Goal: Task Accomplishment & Management: Manage account settings

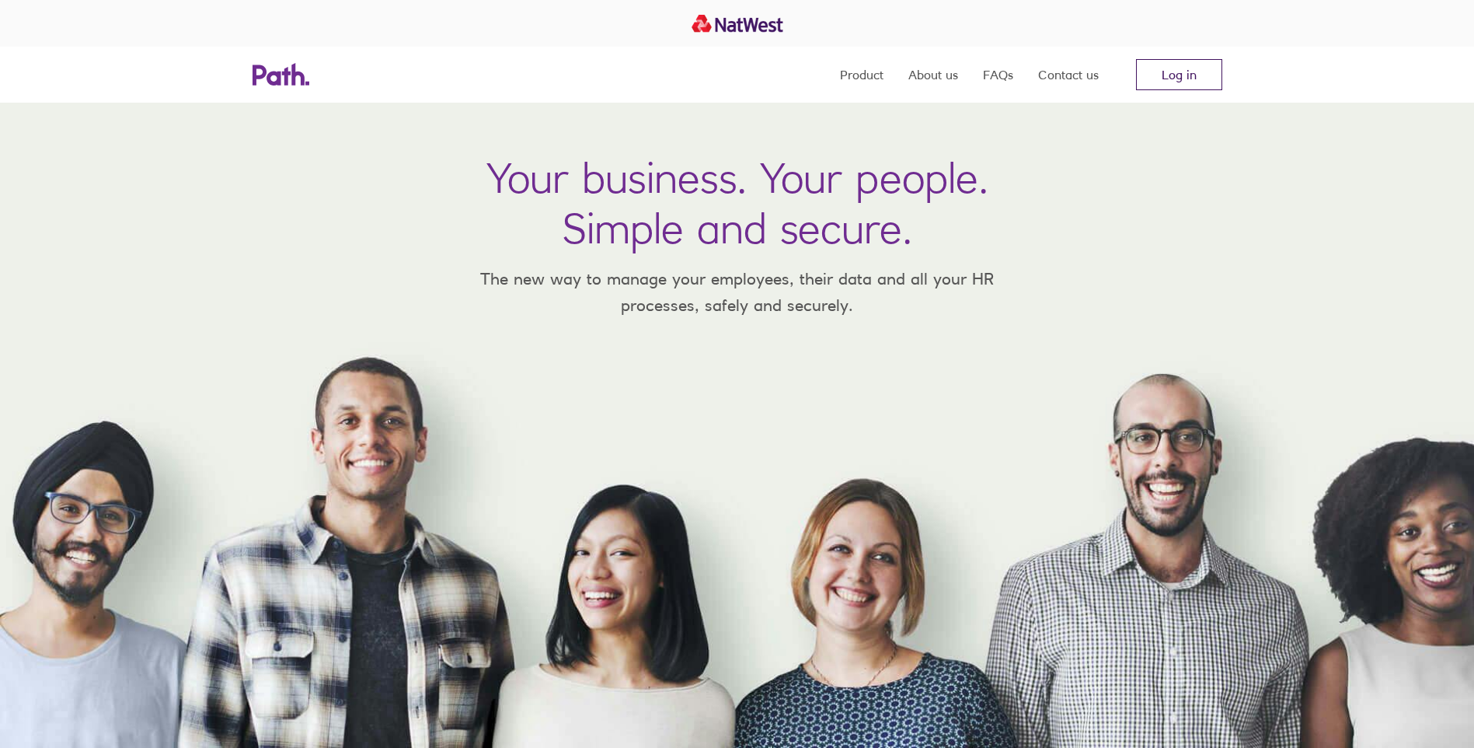
click at [1190, 65] on link "Log in" at bounding box center [1179, 74] width 86 height 31
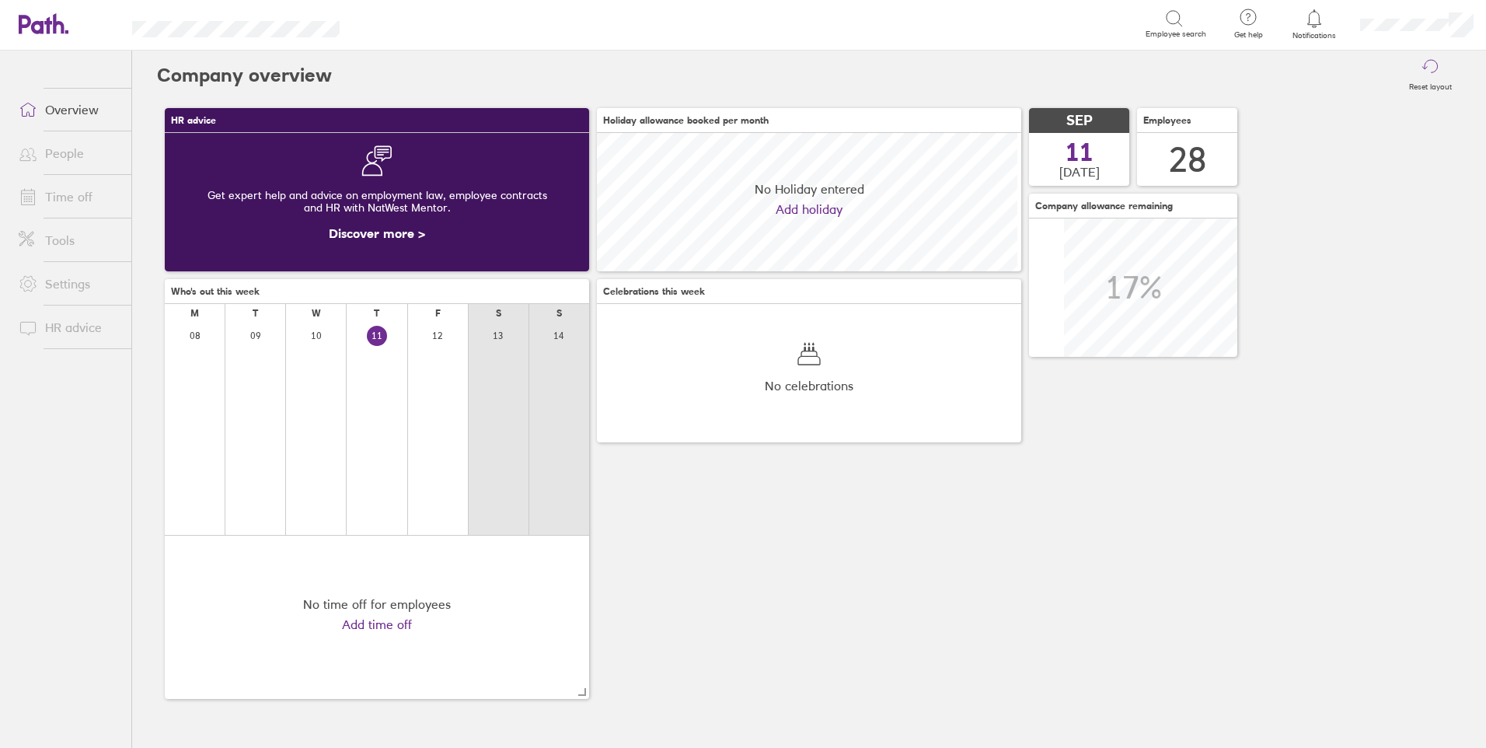
scroll to position [138, 424]
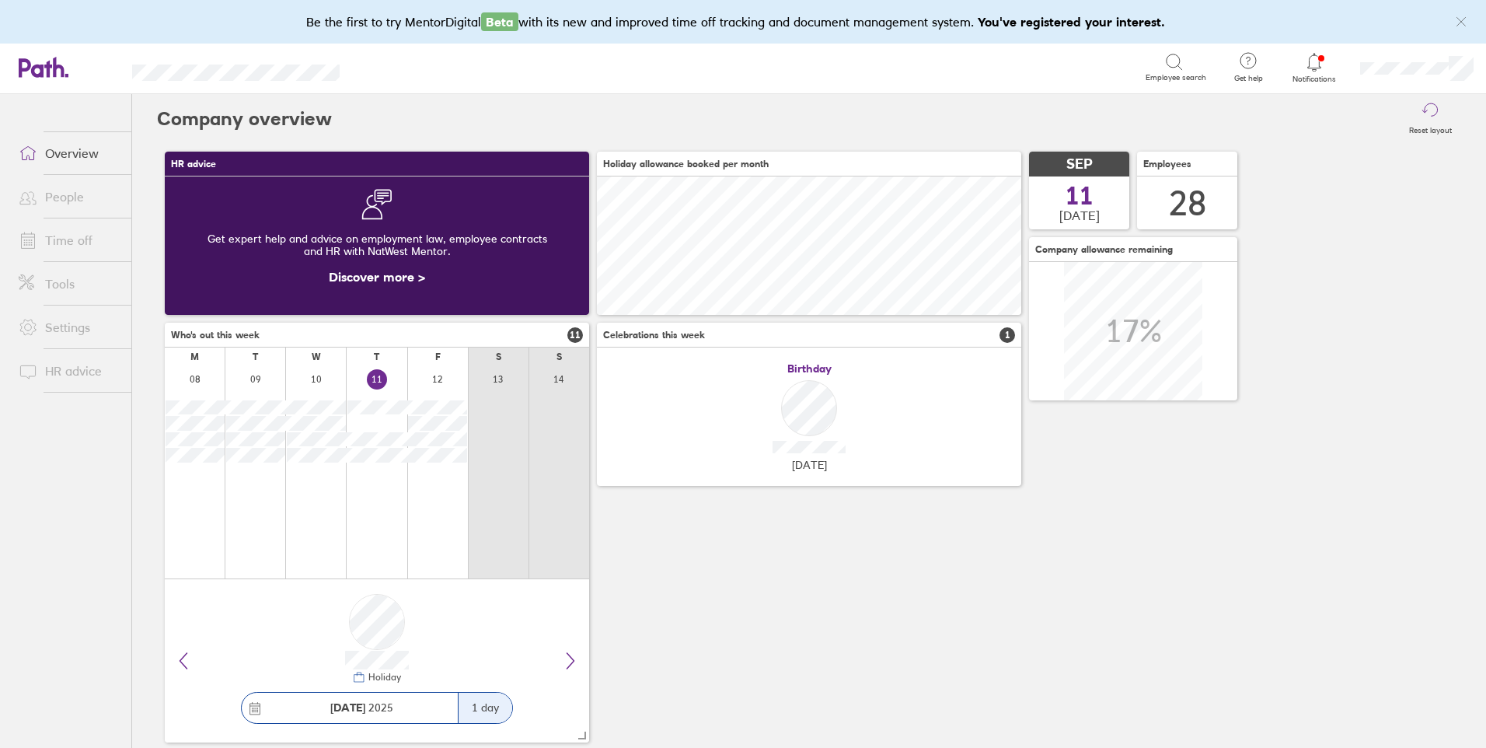
click at [71, 240] on link "Time off" at bounding box center [68, 240] width 125 height 31
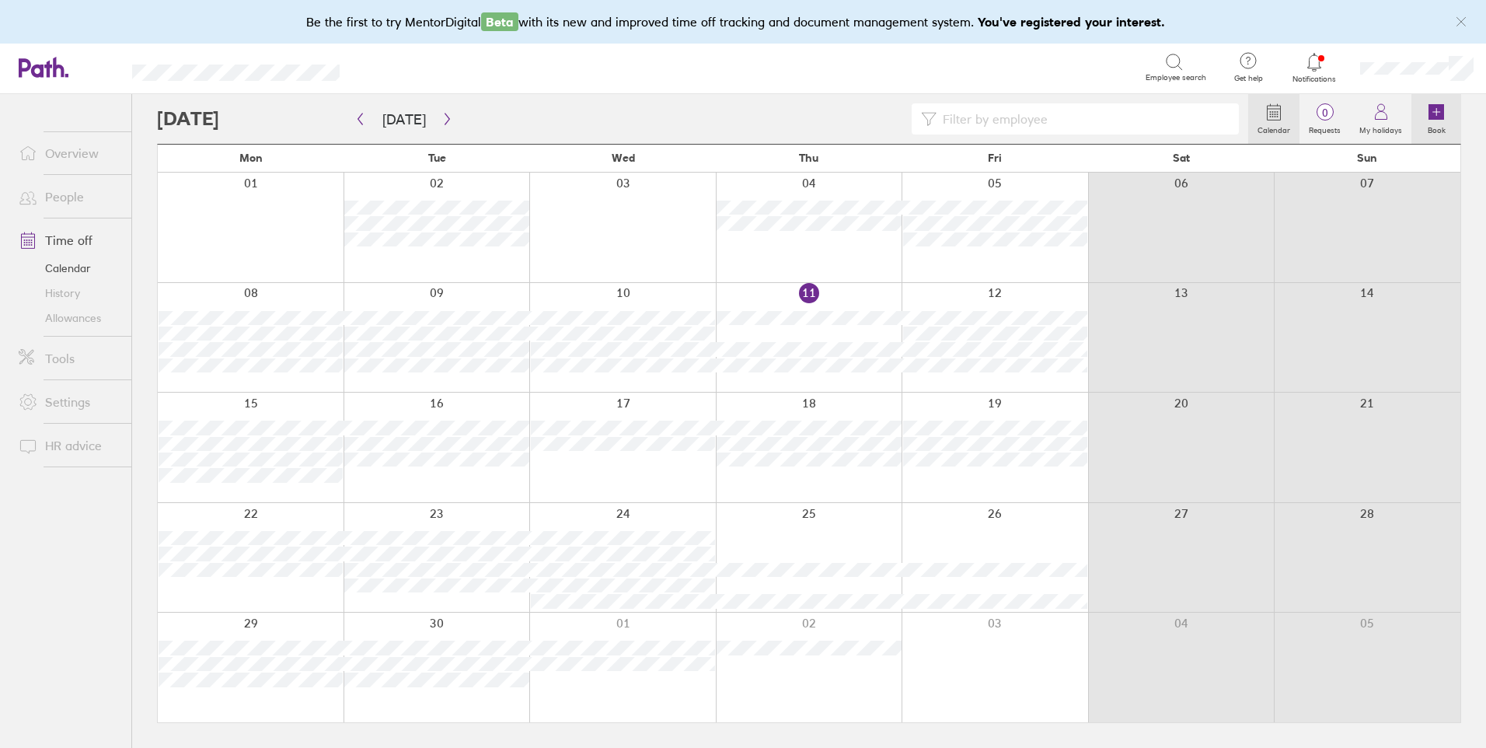
click at [1436, 138] on link "Book" at bounding box center [1436, 119] width 50 height 50
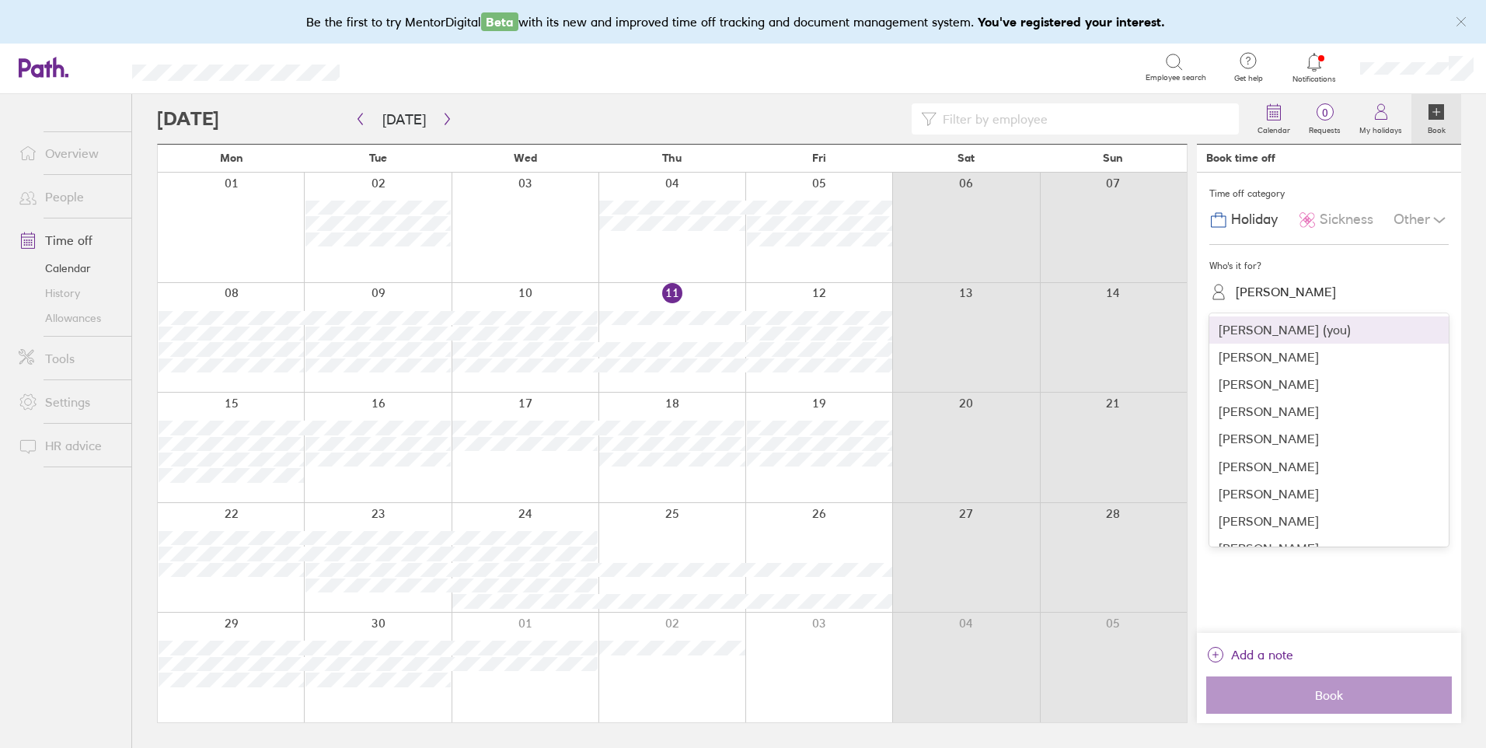
click at [1265, 288] on div "Helen Sumner" at bounding box center [1286, 291] width 100 height 15
click at [1303, 354] on div "Michaela Simonds" at bounding box center [1328, 360] width 239 height 27
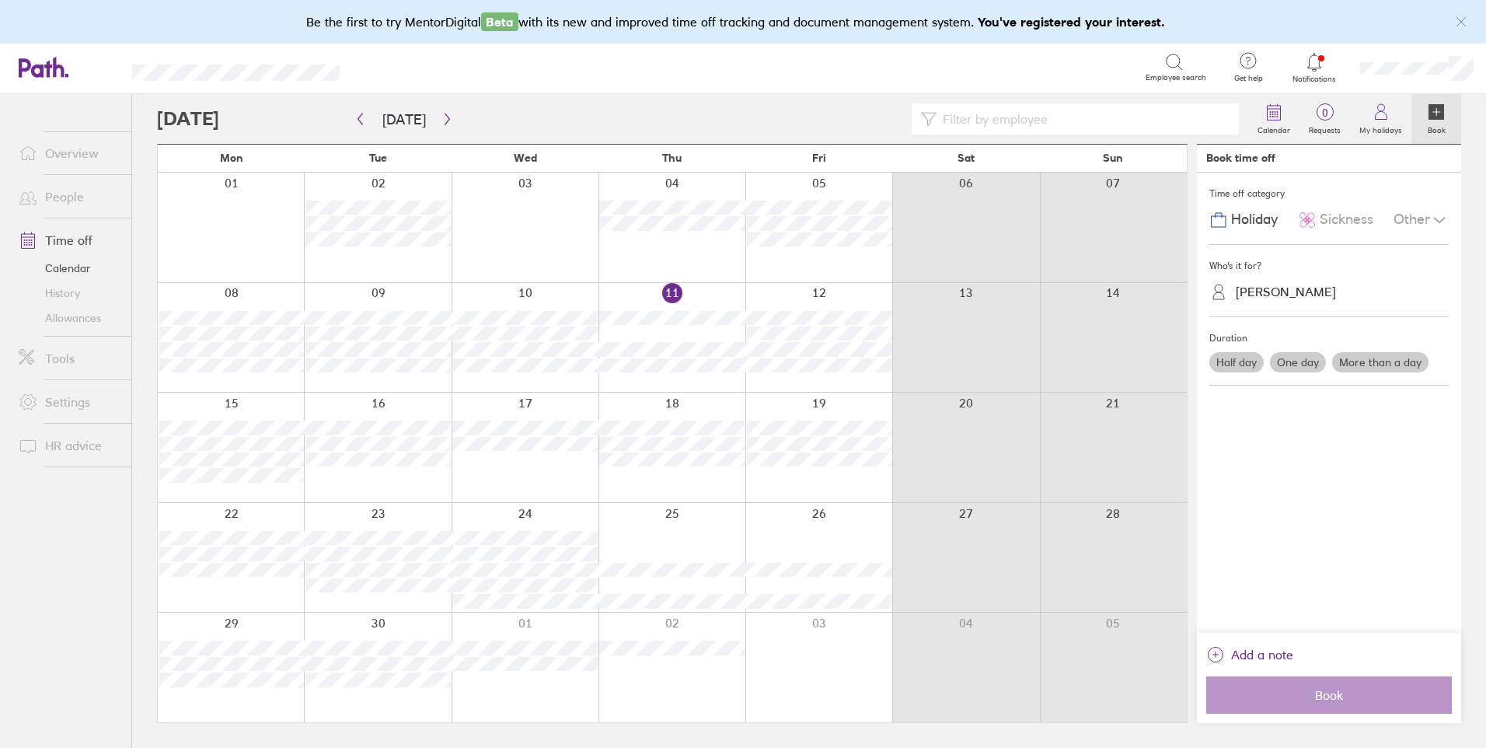
click at [1310, 358] on label "One day" at bounding box center [1298, 362] width 56 height 20
click at [0, 0] on input "One day" at bounding box center [0, 0] width 0 height 0
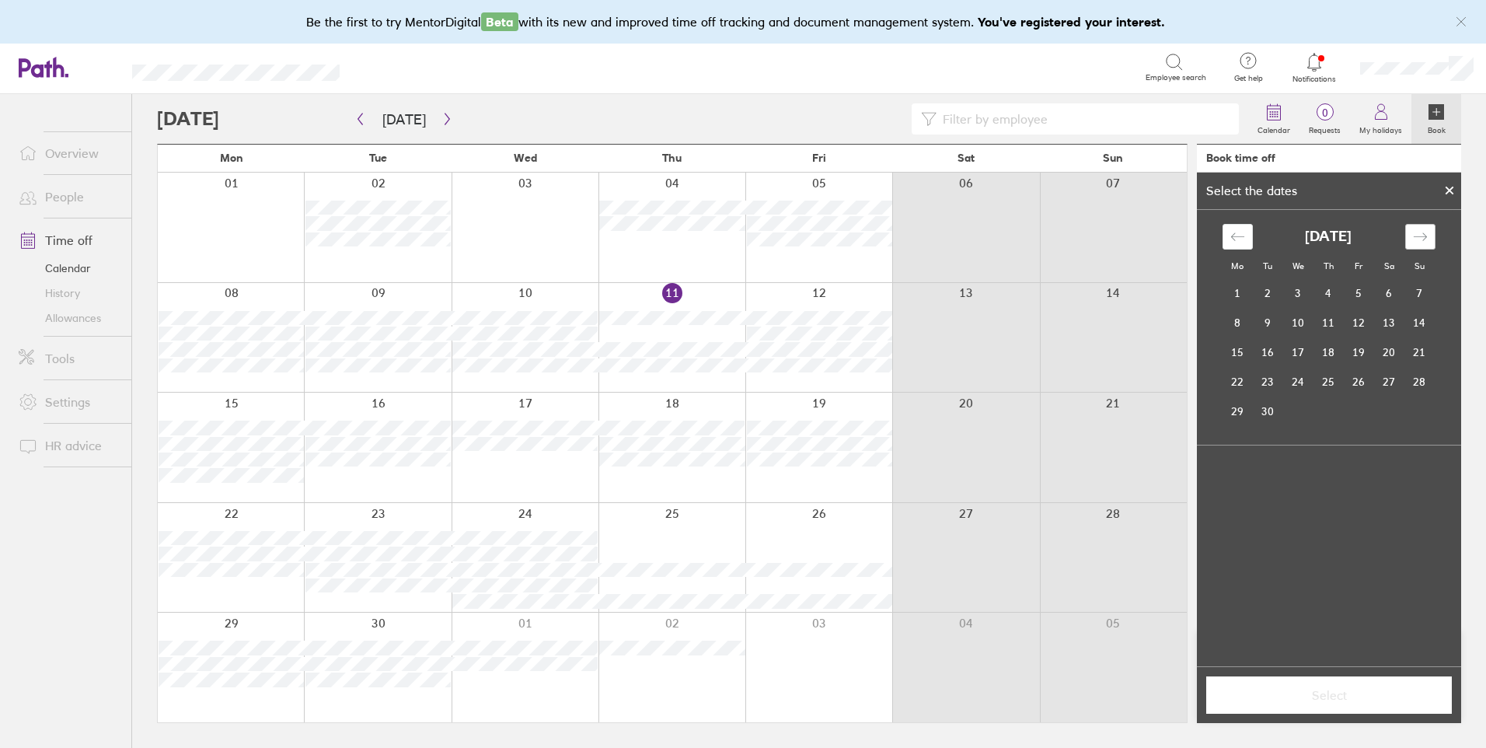
click at [1429, 236] on div "Move forward to switch to the next month." at bounding box center [1420, 237] width 30 height 26
click at [1425, 236] on icon "Move forward to switch to the next month." at bounding box center [1419, 236] width 13 height 8
click at [1233, 236] on icon "Move backward to switch to the previous month." at bounding box center [1237, 236] width 15 height 15
click at [1292, 413] on td "29" at bounding box center [1298, 411] width 30 height 30
click at [1296, 685] on button "Select" at bounding box center [1329, 694] width 246 height 37
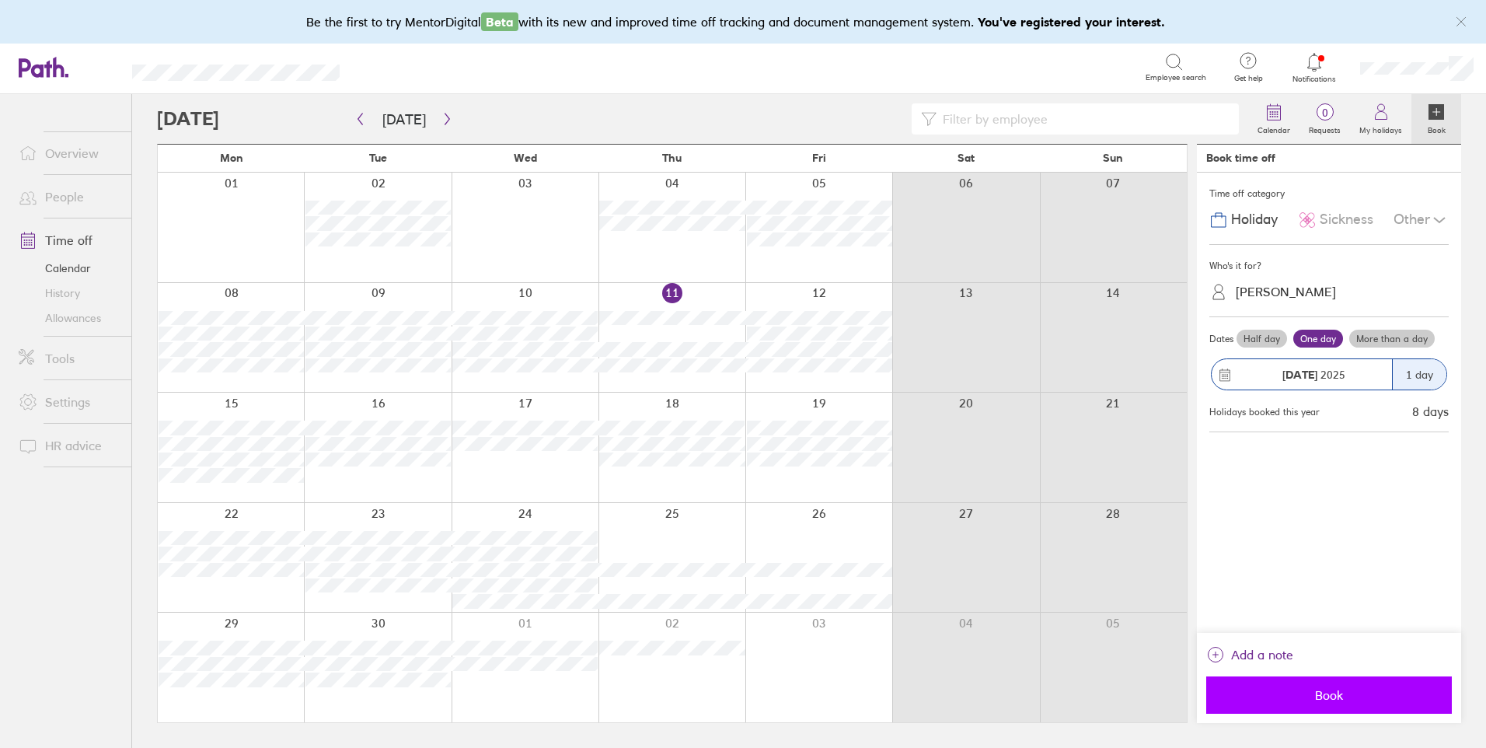
click at [1301, 692] on span "Book" at bounding box center [1329, 695] width 224 height 14
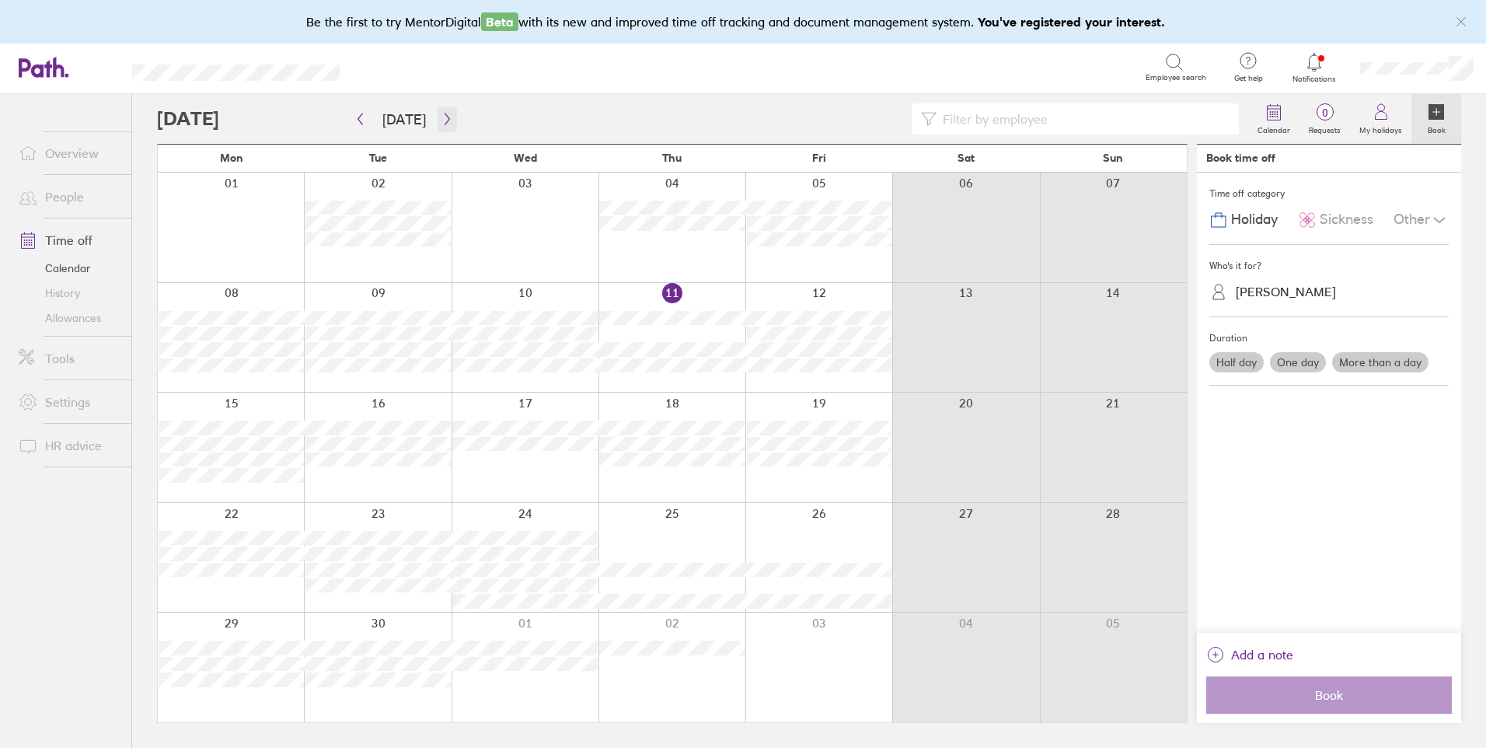
click at [441, 113] on icon "button" at bounding box center [447, 119] width 12 height 12
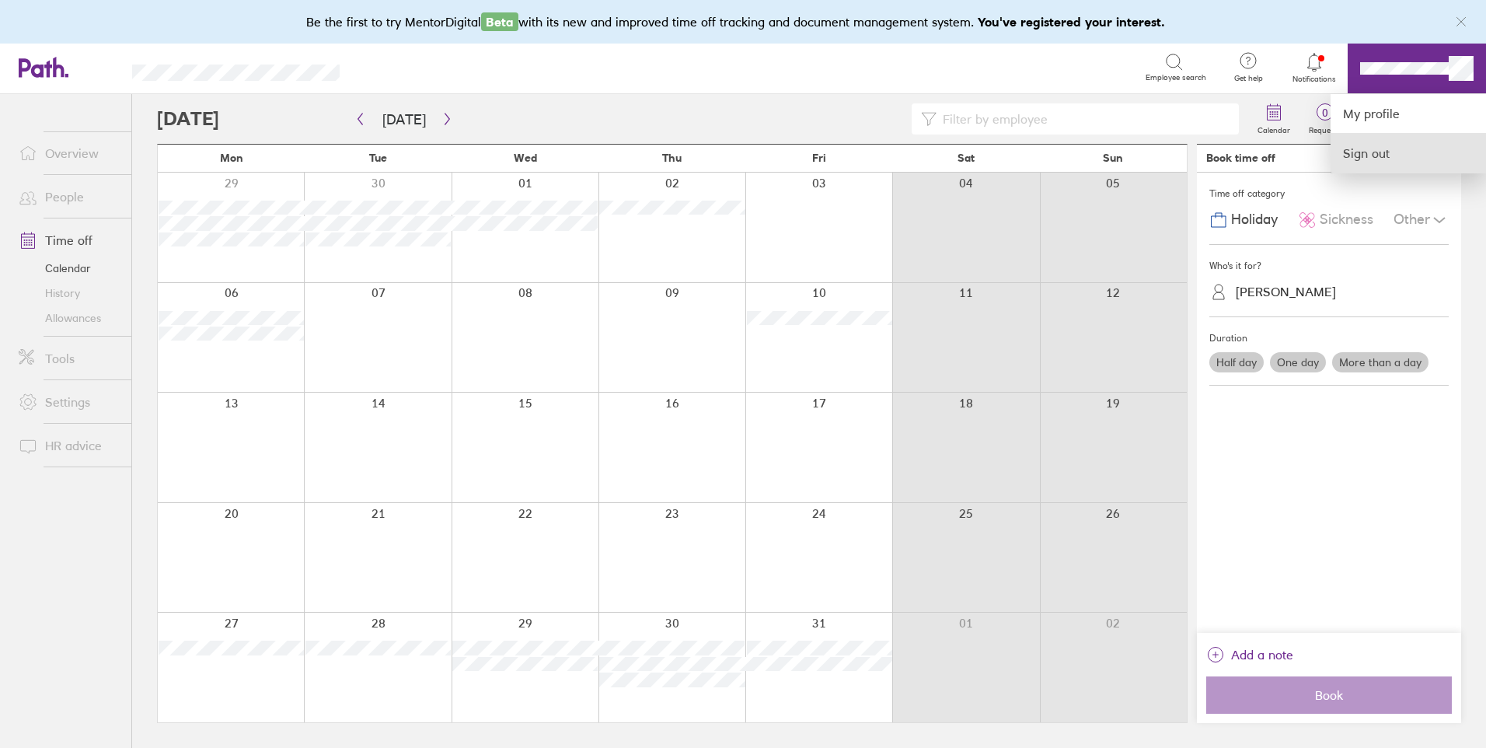
click at [1375, 148] on link "Sign out" at bounding box center [1408, 153] width 155 height 39
